Goal: Navigation & Orientation: Find specific page/section

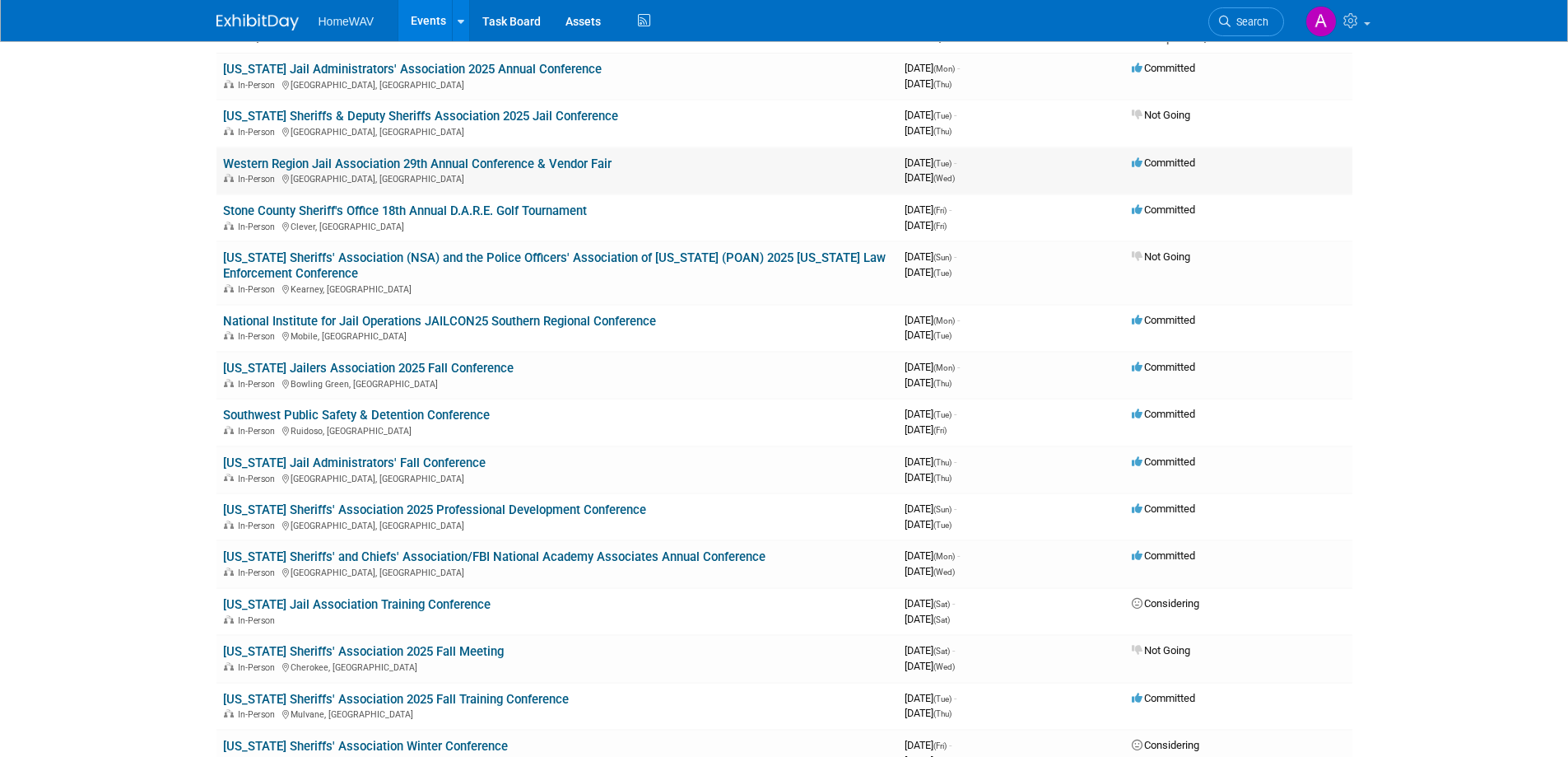
scroll to position [164, 0]
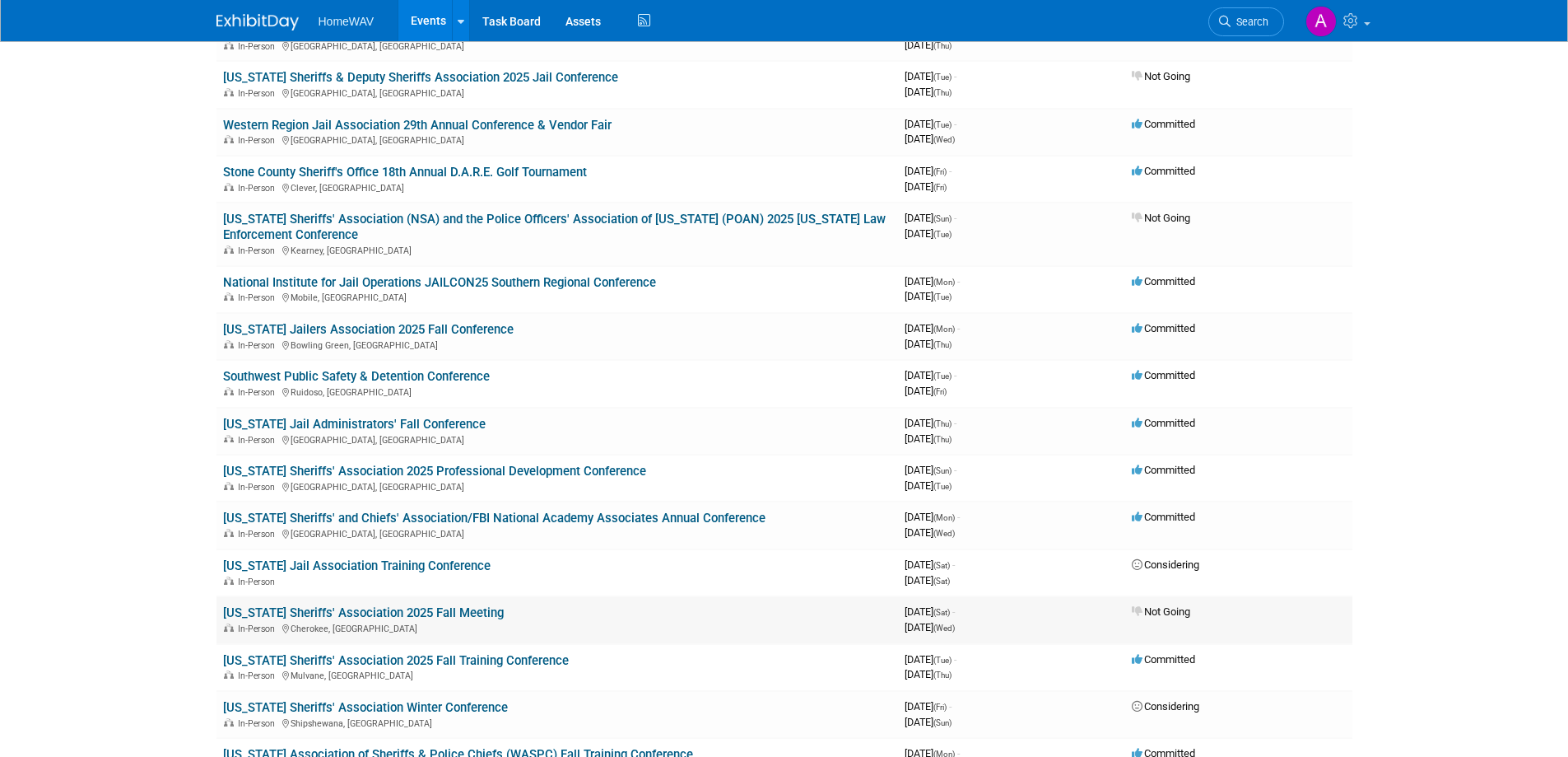
click at [401, 609] on link "[US_STATE] Sheriffs' Association 2025 Fall Meeting" at bounding box center [363, 613] width 281 height 15
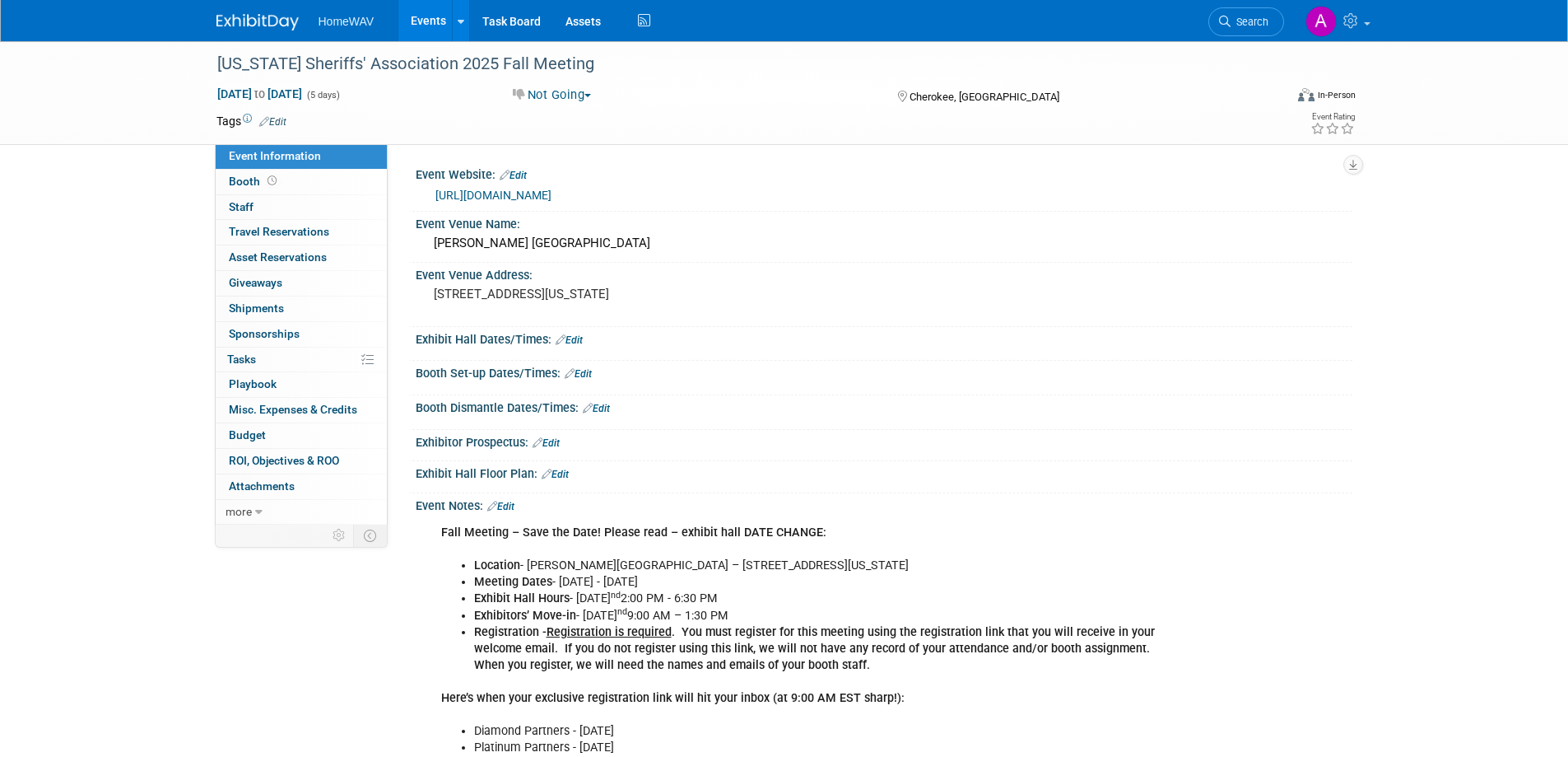
click at [418, 14] on link "Events" at bounding box center [428, 20] width 60 height 41
